Goal: Information Seeking & Learning: Check status

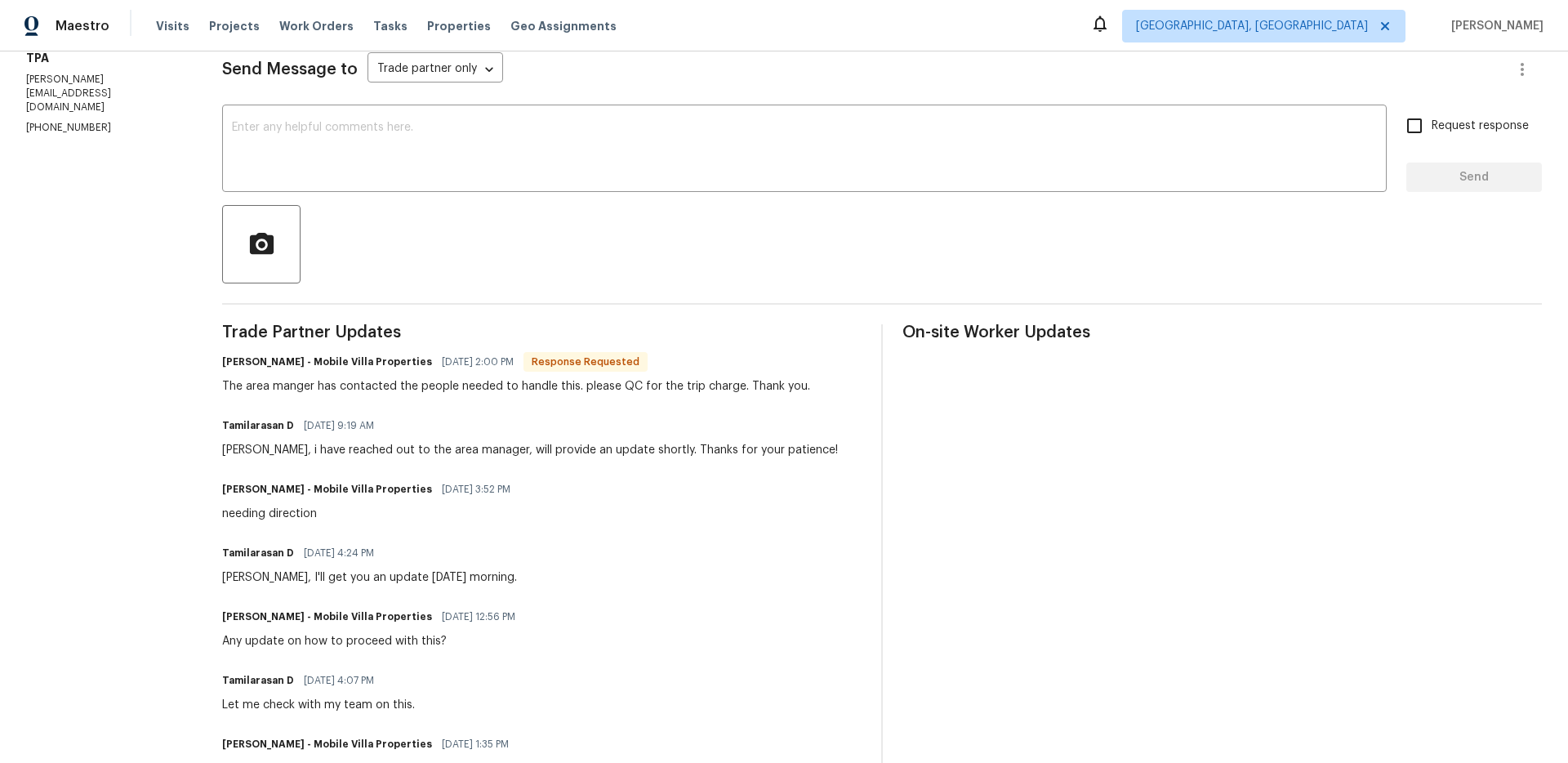
scroll to position [233, 0]
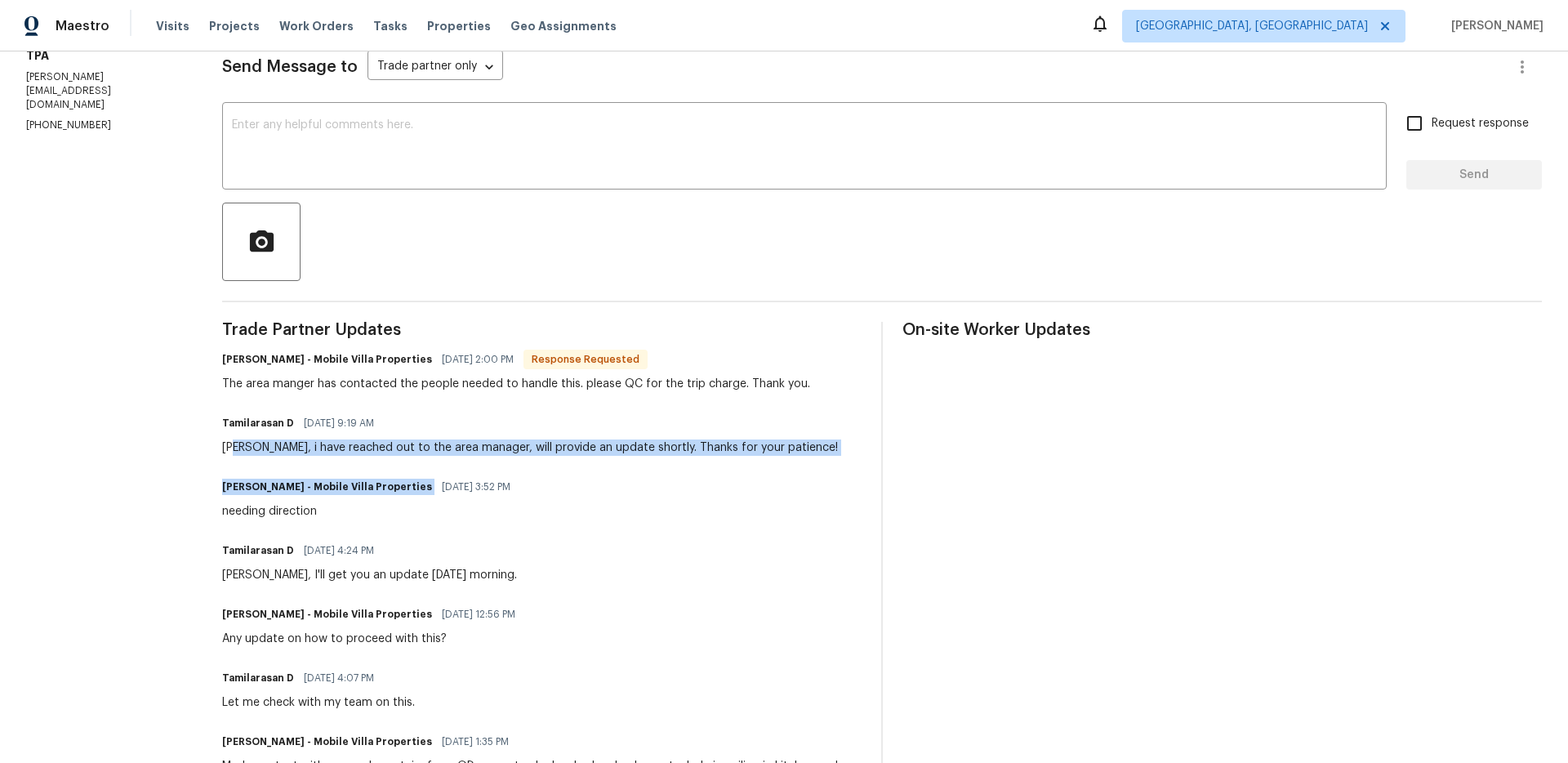
drag, startPoint x: 234, startPoint y: 445, endPoint x: 508, endPoint y: 474, distance: 275.5
click at [508, 474] on div "Trade Partner Updates [PERSON_NAME] - Mobile Villa Properties [DATE] 2:00 PM Re…" at bounding box center [542, 742] width 640 height 842
click at [513, 475] on div "[PERSON_NAME] - Mobile Villa Properties [DATE] 3:52 PM needing direction" at bounding box center [542, 497] width 640 height 44
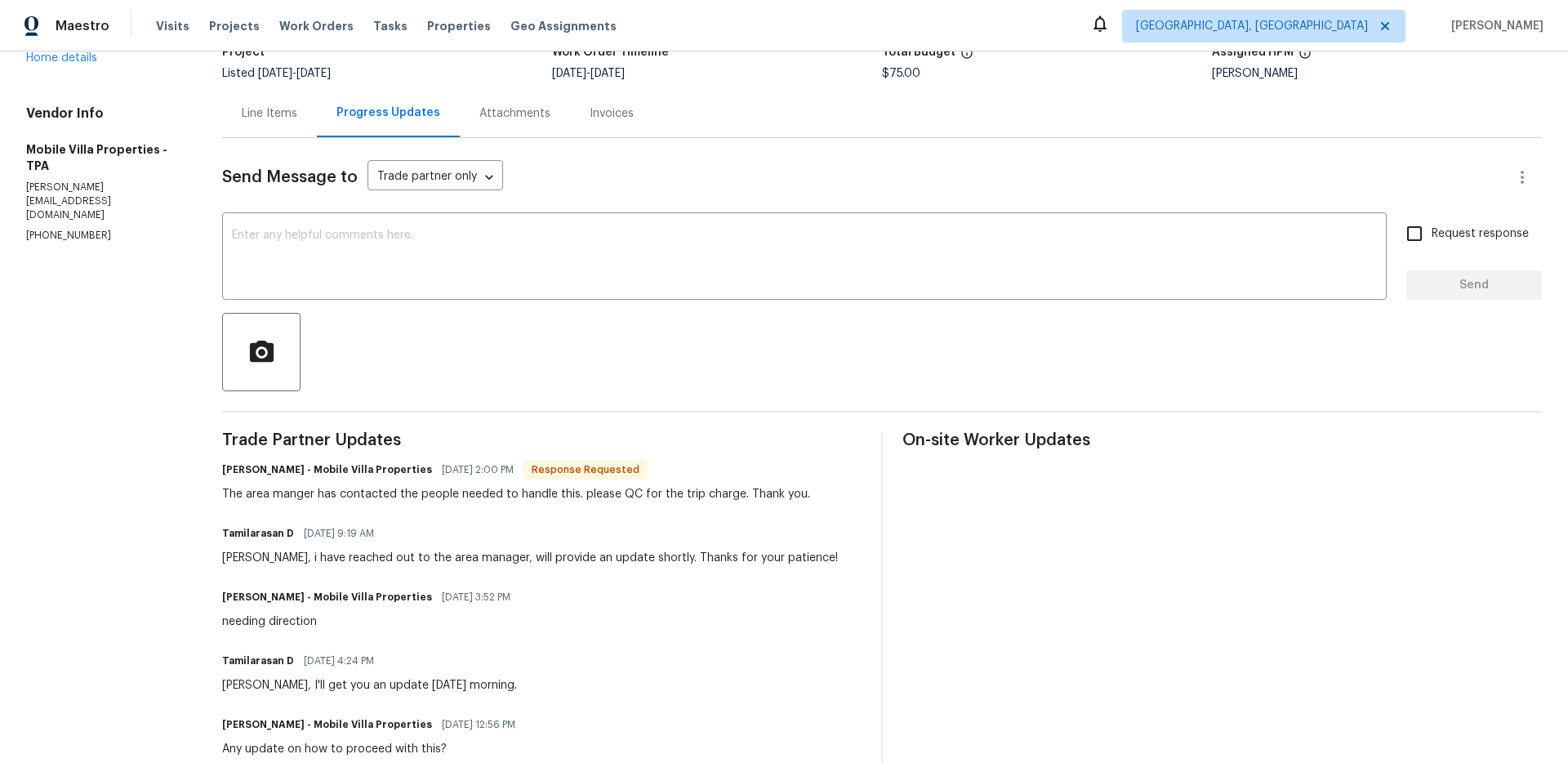
scroll to position [0, 0]
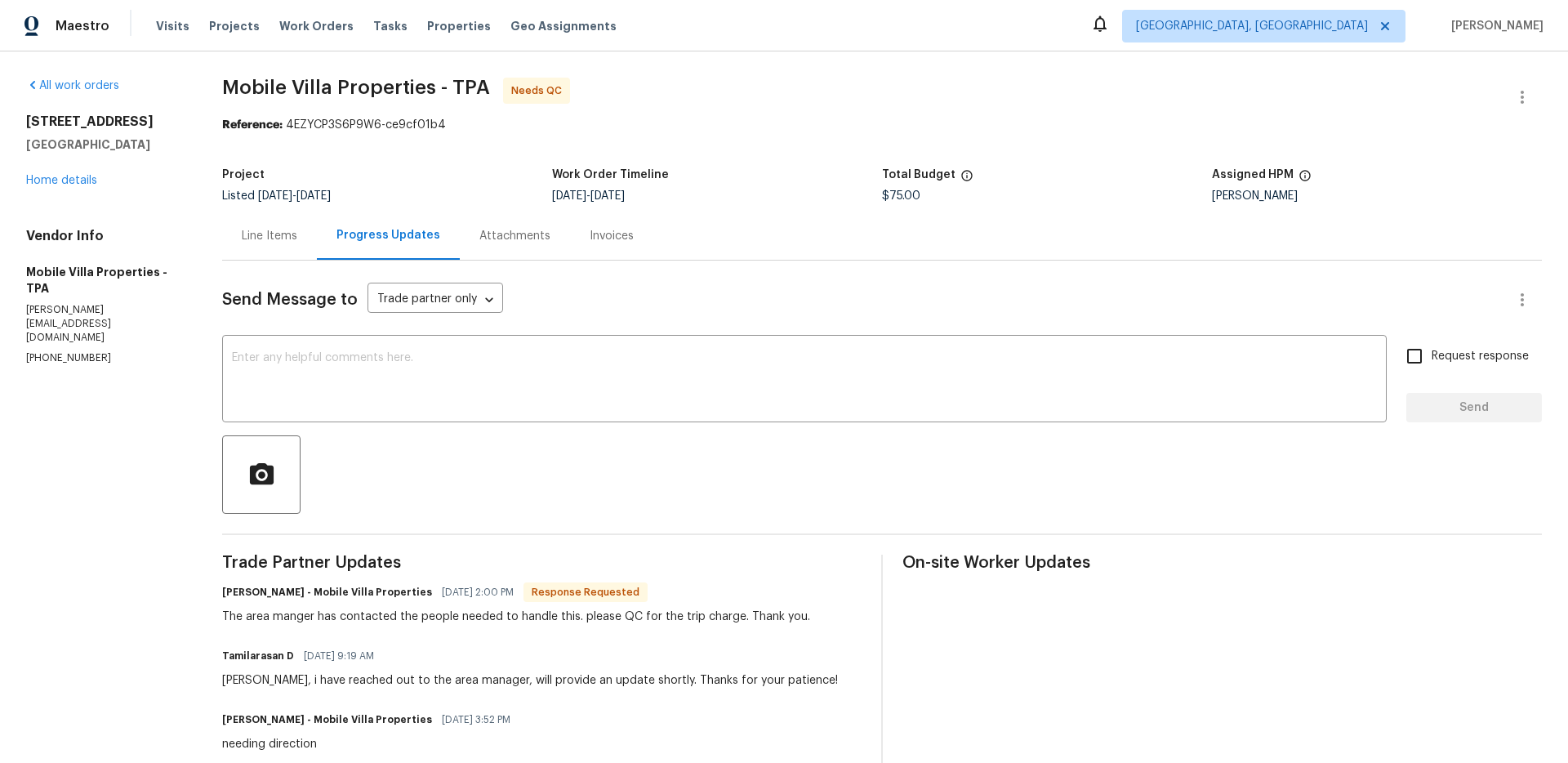
click at [265, 236] on div "Line Items" at bounding box center [269, 236] width 55 height 17
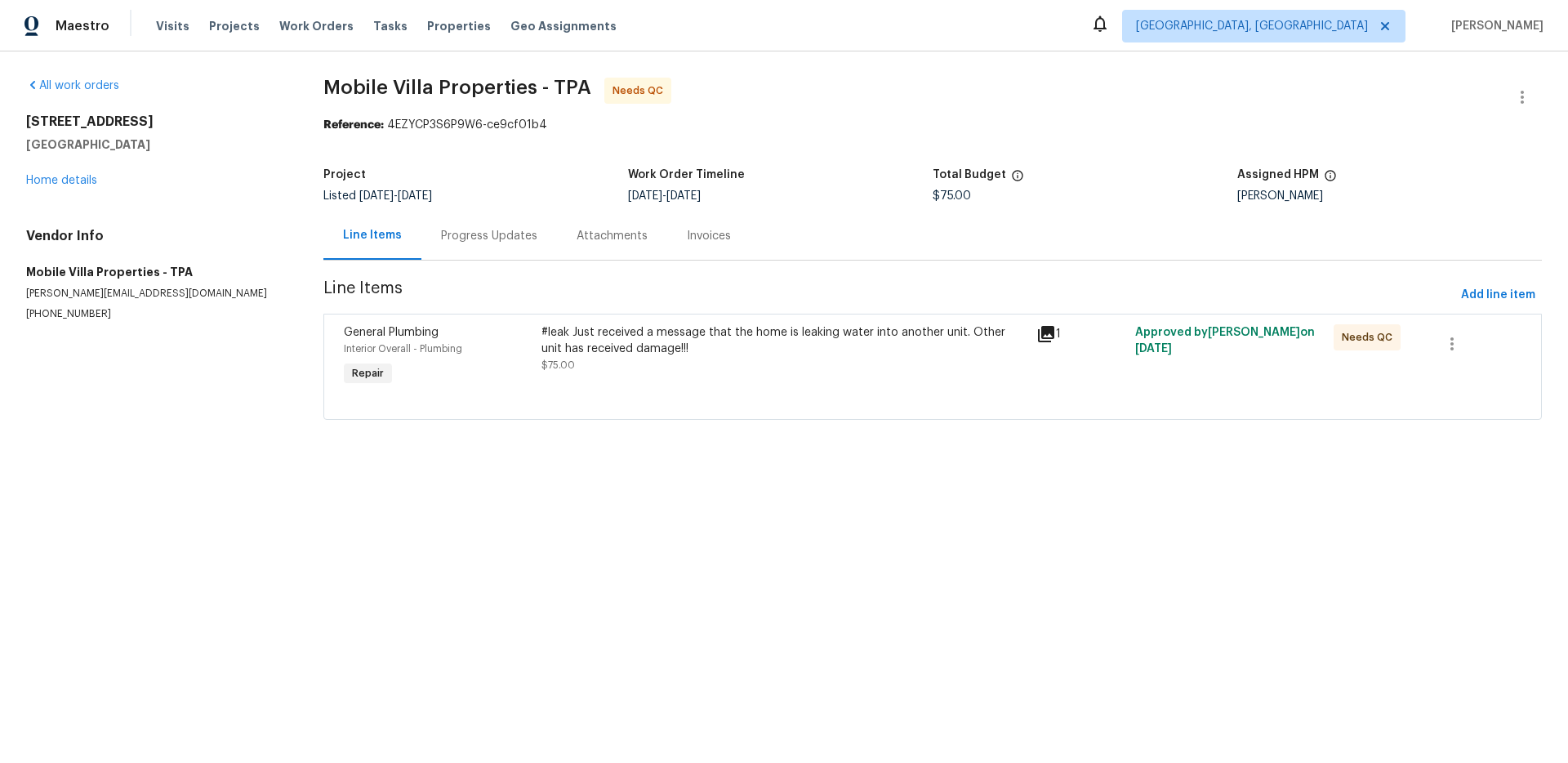
click at [1037, 336] on icon at bounding box center [1046, 334] width 20 height 20
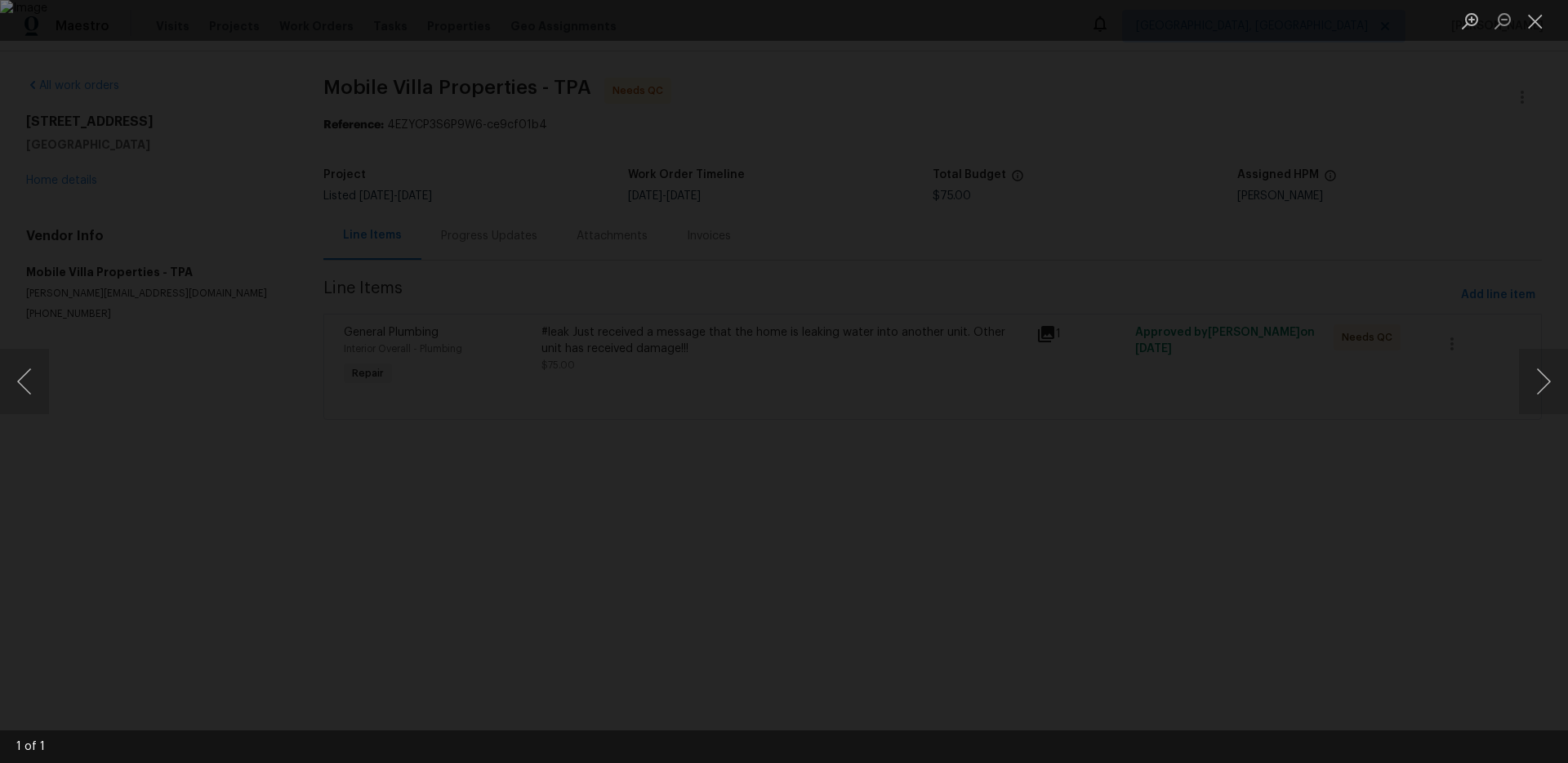
click at [1223, 394] on div "Lightbox" at bounding box center [784, 381] width 1568 height 763
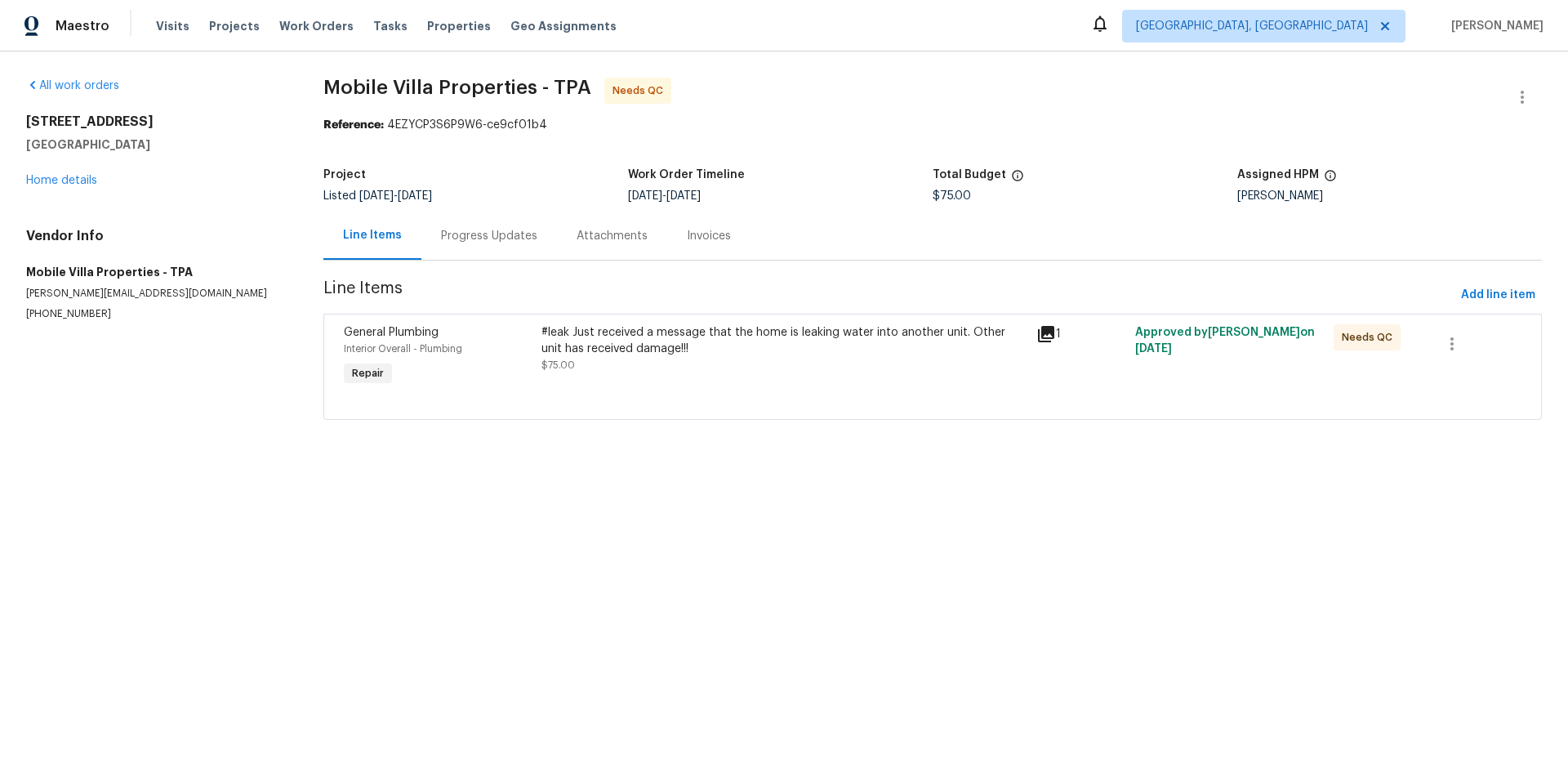
click at [481, 249] on div "Progress Updates" at bounding box center [489, 236] width 136 height 48
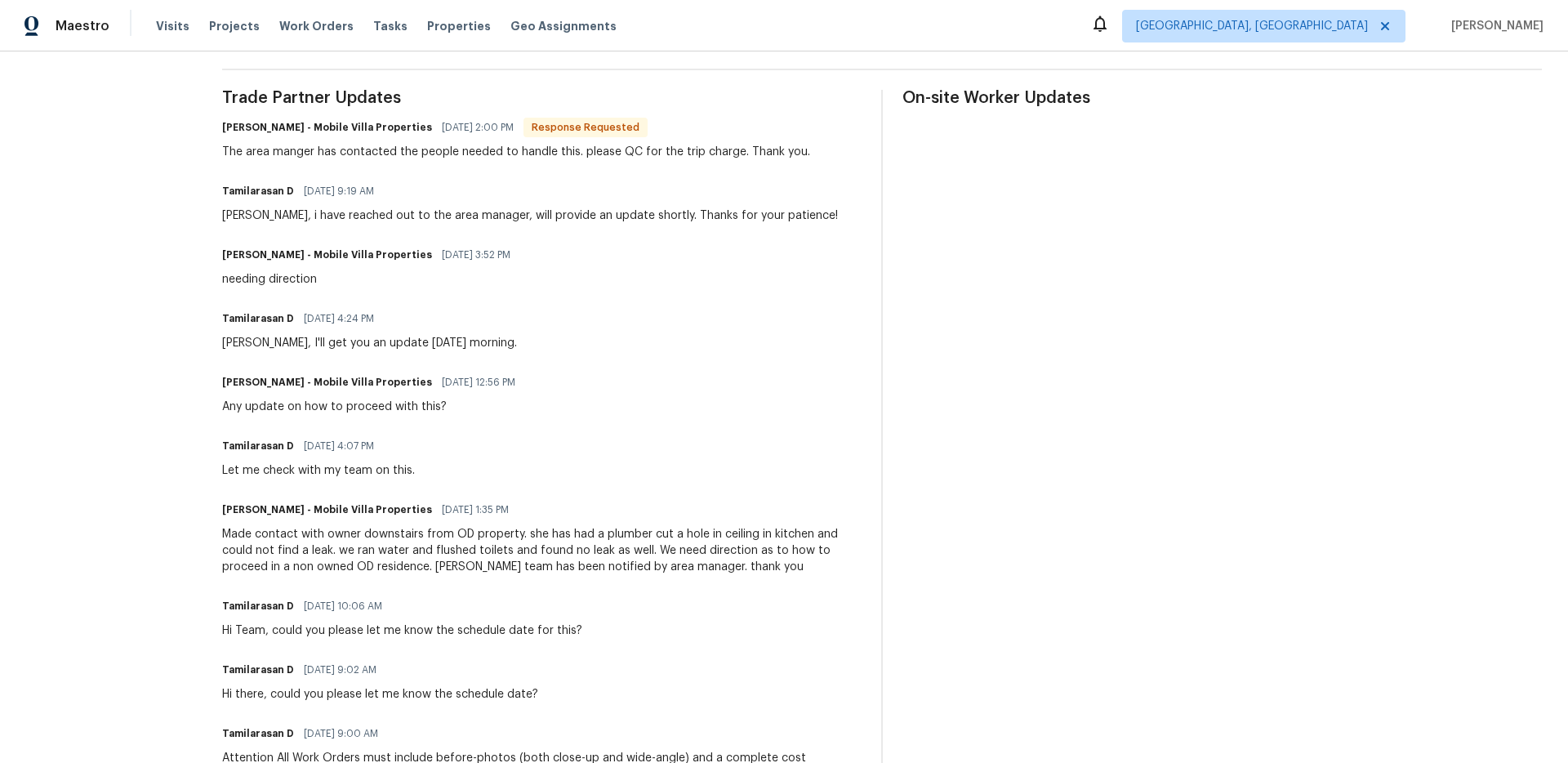
scroll to position [465, 0]
click at [602, 529] on div "Made contact with owner downstairs from OD property. she has had a plumber cut …" at bounding box center [542, 549] width 640 height 49
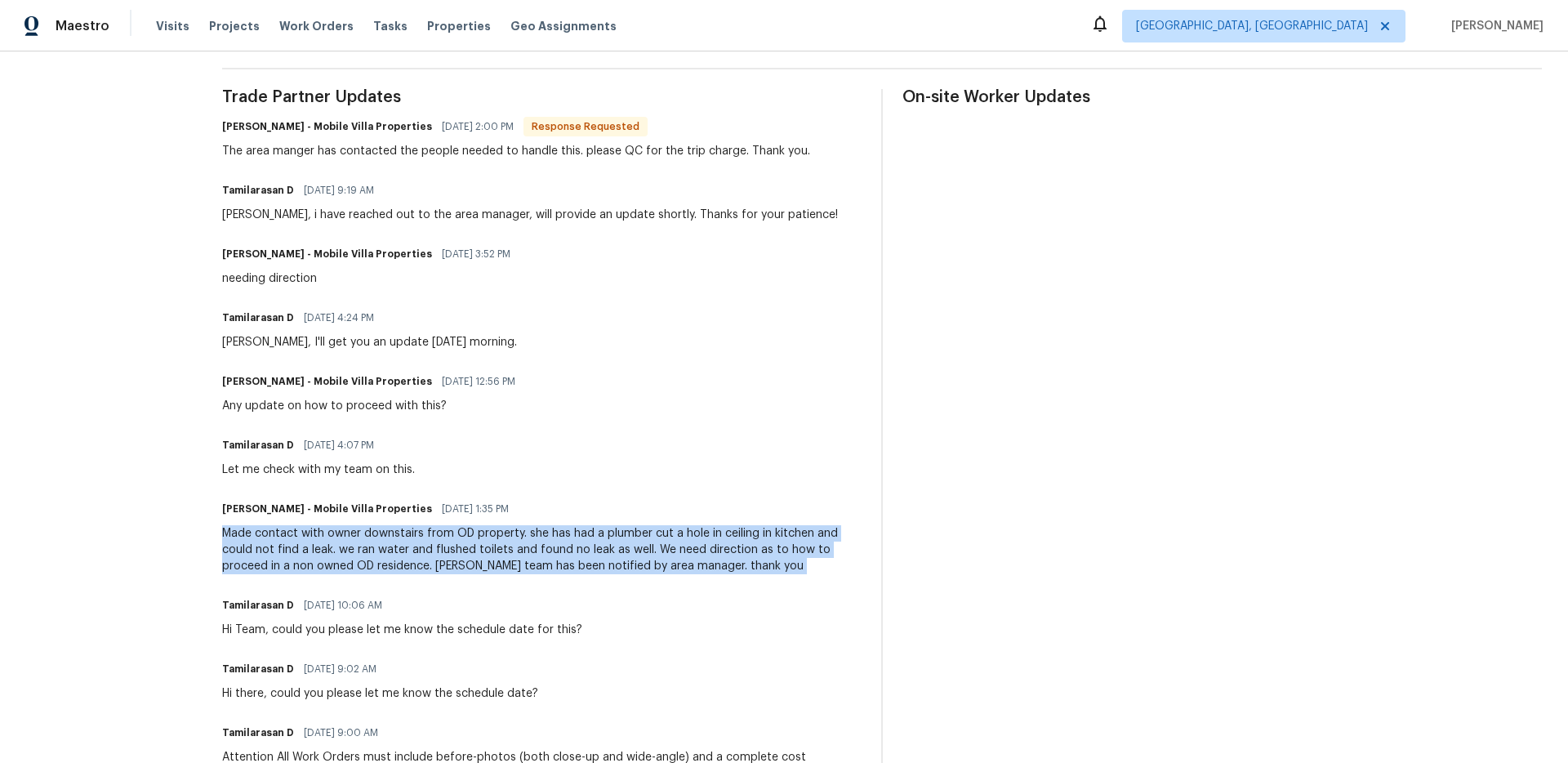
click at [602, 529] on div "Made contact with owner downstairs from OD property. she has had a plumber cut …" at bounding box center [542, 549] width 640 height 49
copy div "Made contact with owner downstairs from OD property. she has had a plumber cut …"
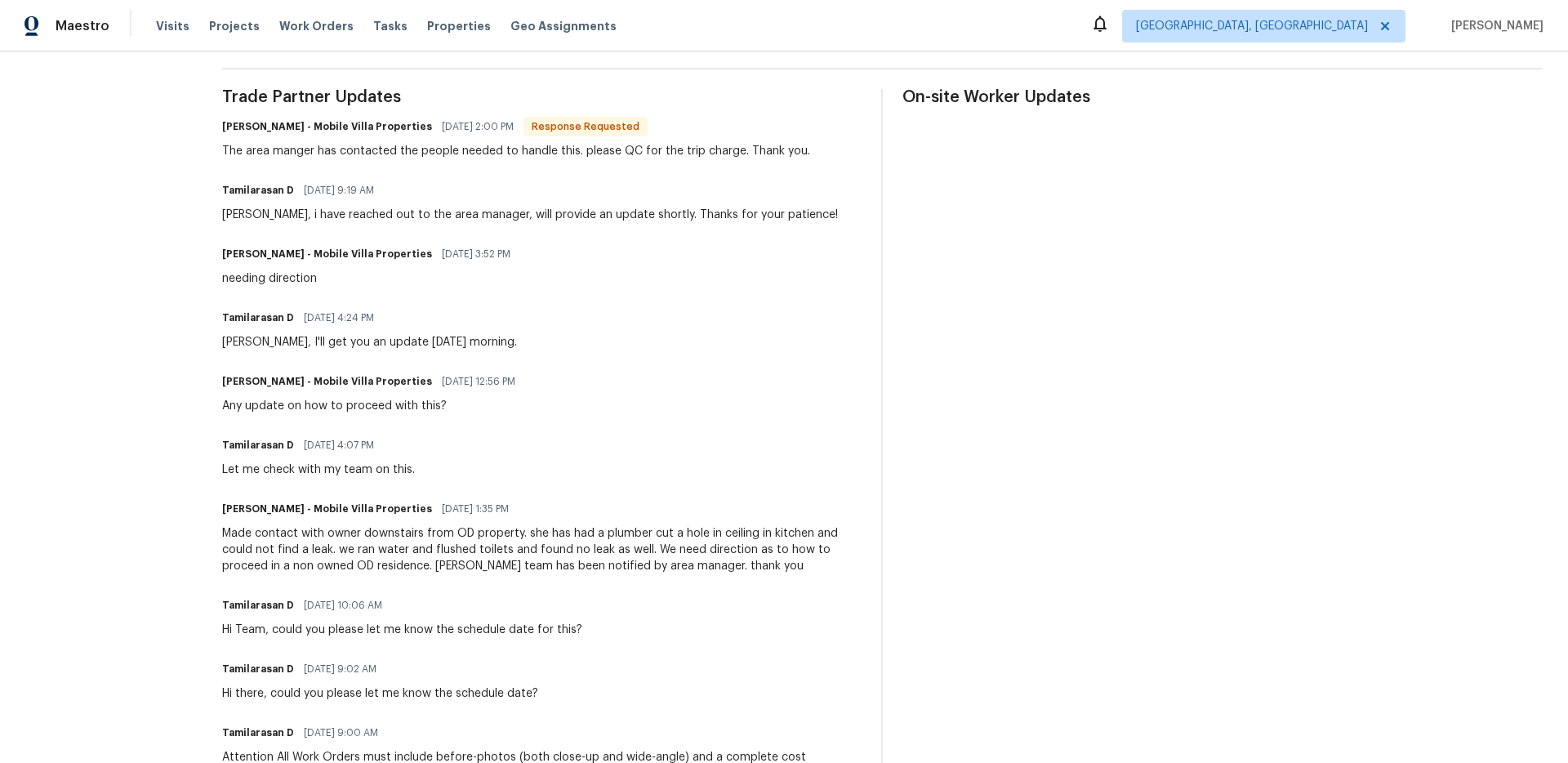
click at [1130, 229] on div "On-site Worker Updates" at bounding box center [1222, 510] width 640 height 842
click at [1121, 228] on div "On-site Worker Updates" at bounding box center [1222, 510] width 640 height 842
